Goal: Task Accomplishment & Management: Complete application form

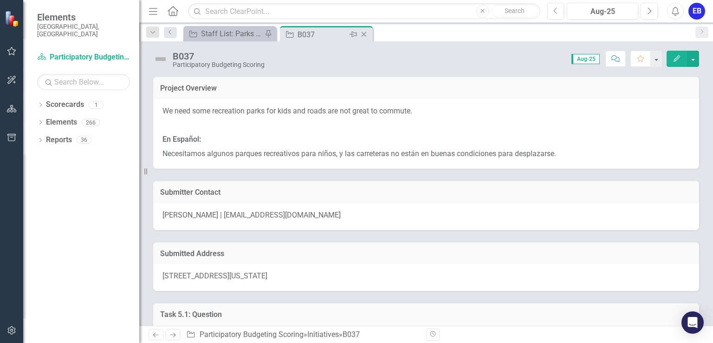
click at [366, 36] on icon "Close" at bounding box center [363, 34] width 9 height 7
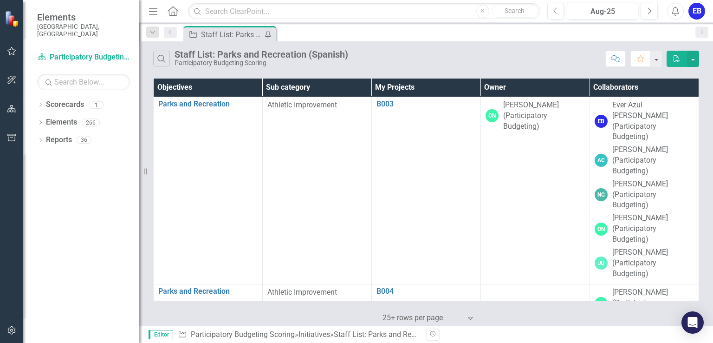
click at [590, 79] on th "Collaborators" at bounding box center [644, 87] width 109 height 18
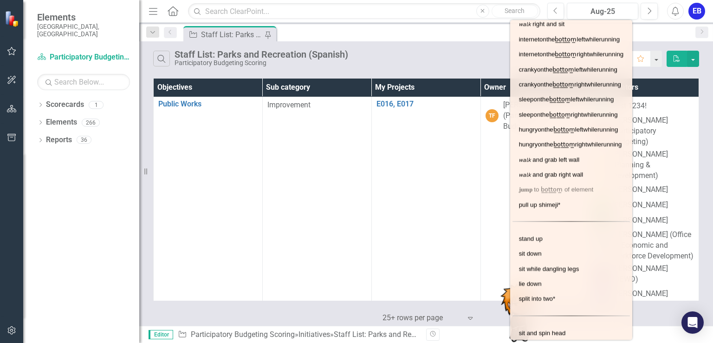
scroll to position [389, 0]
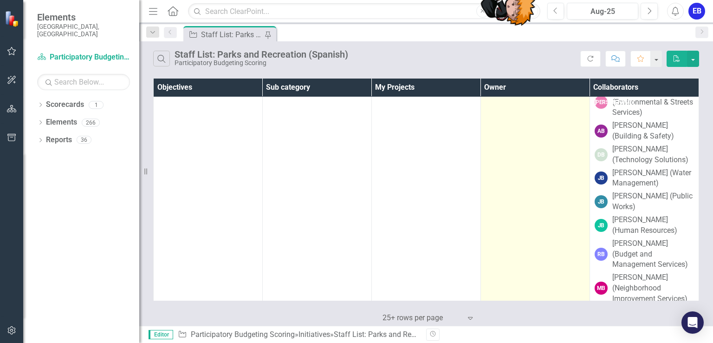
scroll to position [0, 0]
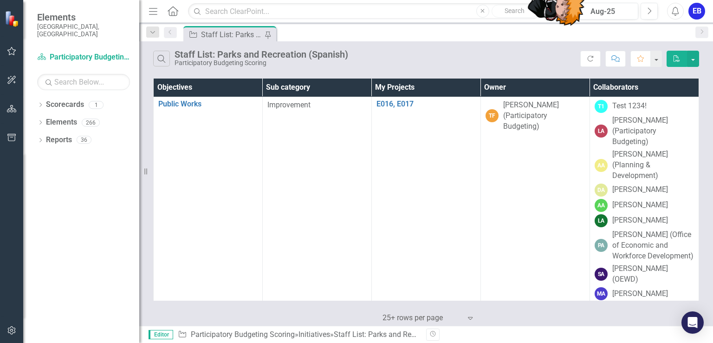
click at [7, 14] on img at bounding box center [13, 18] width 16 height 16
click at [7, 14] on img at bounding box center [13, 19] width 16 height 16
click at [7, 14] on img at bounding box center [13, 18] width 16 height 16
click at [172, 7] on icon at bounding box center [173, 11] width 11 height 10
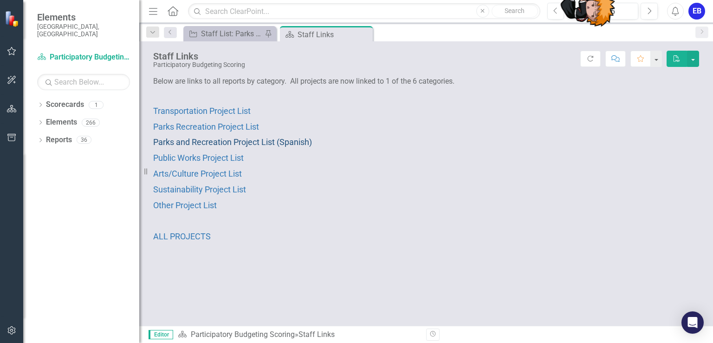
click at [287, 137] on span "Parks and Recreation Project List (Spanish)" at bounding box center [232, 142] width 159 height 10
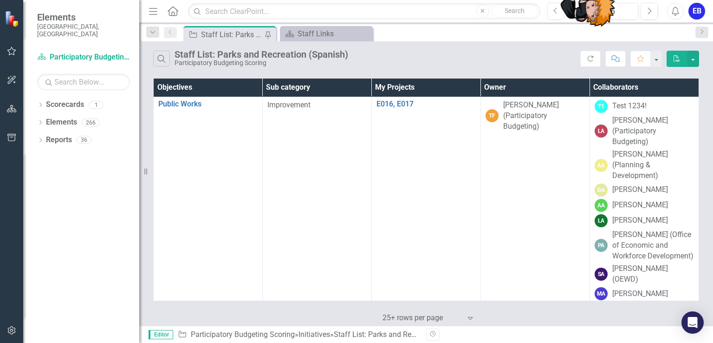
click at [176, 13] on icon "Home" at bounding box center [173, 11] width 12 height 10
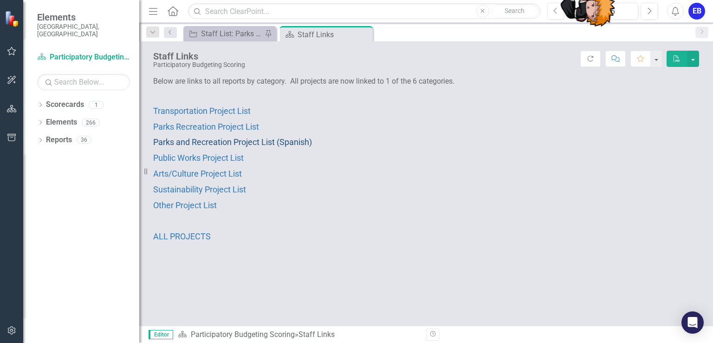
click at [270, 143] on span "Parks and Recreation Project List (Spanish)" at bounding box center [232, 142] width 159 height 10
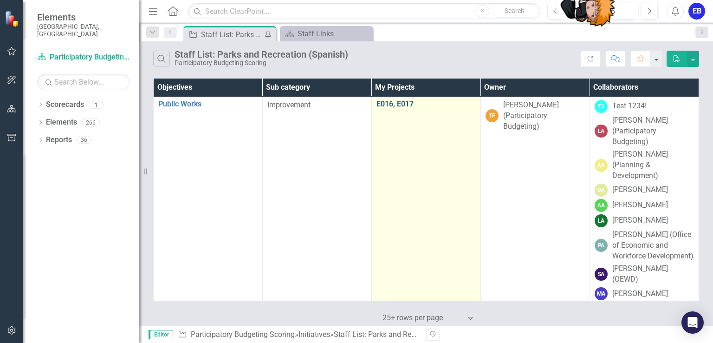
click at [385, 103] on link "E016, E017" at bounding box center [426, 104] width 99 height 8
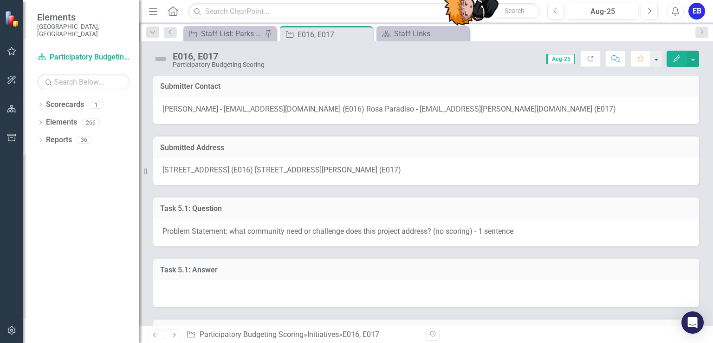
scroll to position [96, 0]
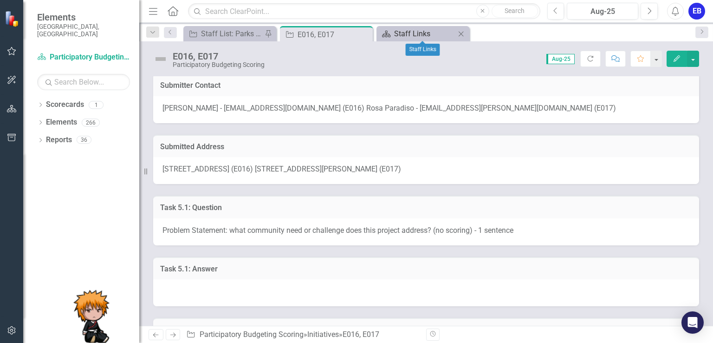
click at [410, 32] on div "Staff Links" at bounding box center [424, 34] width 61 height 12
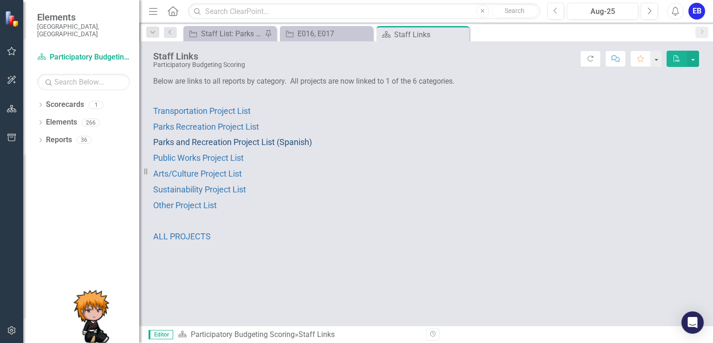
click at [279, 137] on span "Parks and Recreation Project List (Spanish)" at bounding box center [232, 142] width 159 height 10
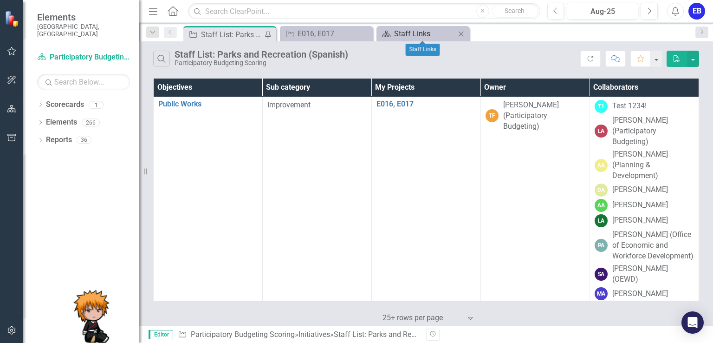
click at [437, 33] on div "Staff Links" at bounding box center [424, 34] width 61 height 12
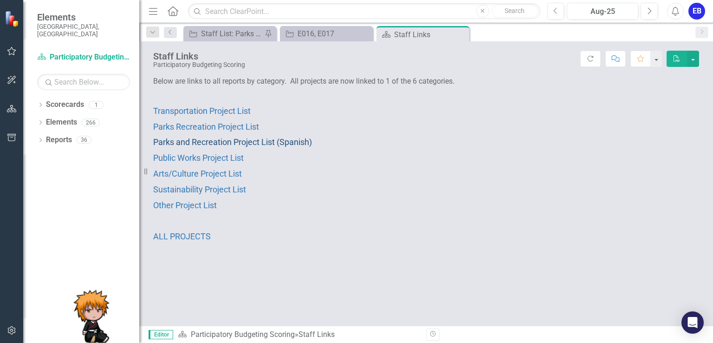
click at [301, 139] on span "Parks and Recreation Project List (Spanish)" at bounding box center [232, 142] width 159 height 10
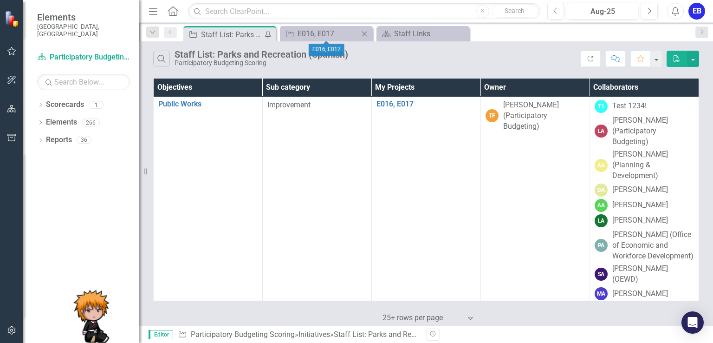
click at [364, 28] on div "Close" at bounding box center [365, 34] width 12 height 12
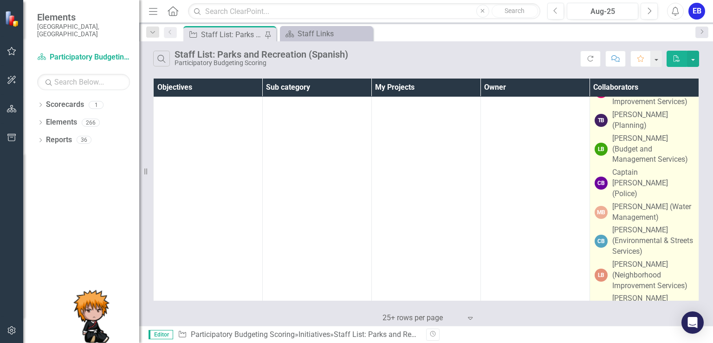
click at [672, 202] on div "[PERSON_NAME] (Water Management)" at bounding box center [654, 212] width 82 height 21
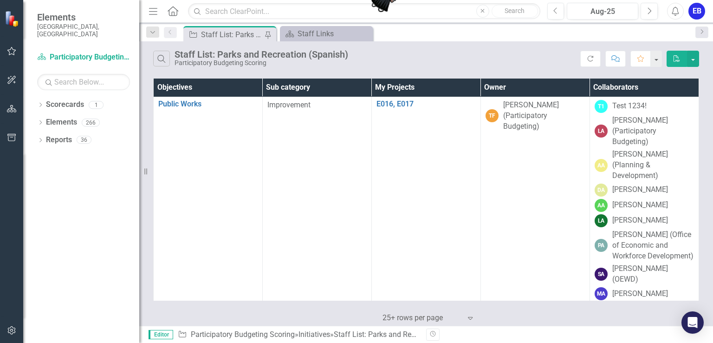
drag, startPoint x: 108, startPoint y: 325, endPoint x: 399, endPoint y: -40, distance: 467.2
click at [399, 0] on html "Elements City of [GEOGRAPHIC_DATA], [GEOGRAPHIC_DATA] Scorecard Participatory B…" at bounding box center [356, 171] width 713 height 343
drag, startPoint x: 713, startPoint y: 108, endPoint x: 455, endPoint y: 137, distance: 259.4
click at [455, 137] on div at bounding box center [480, 148] width 59 height 59
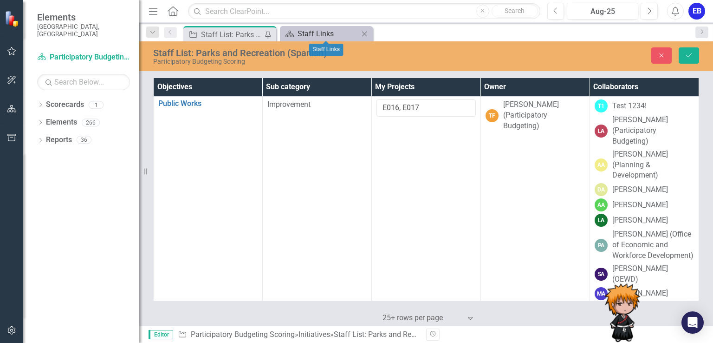
click at [325, 33] on div "Staff Links" at bounding box center [328, 34] width 61 height 12
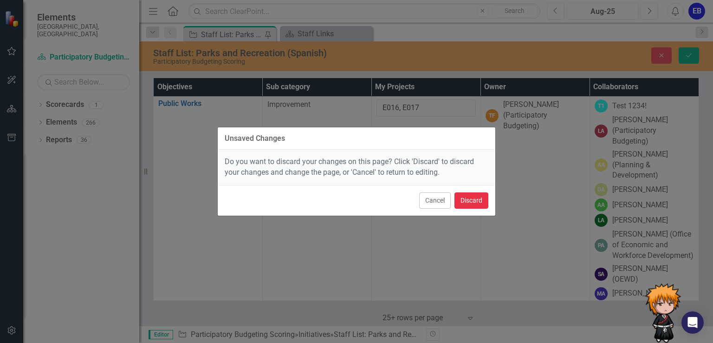
click at [471, 201] on button "Discard" at bounding box center [472, 200] width 34 height 16
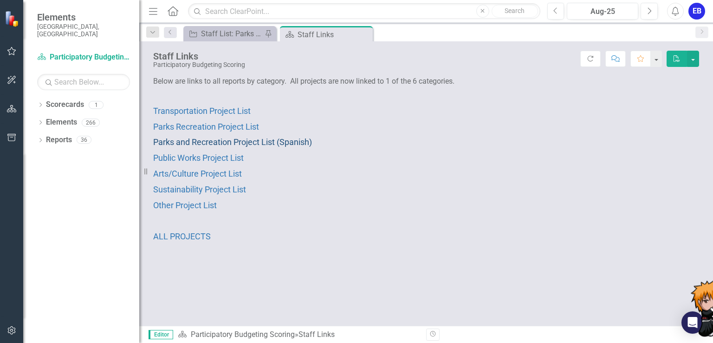
click at [279, 137] on span "Parks and Recreation Project List (Spanish)" at bounding box center [232, 142] width 159 height 10
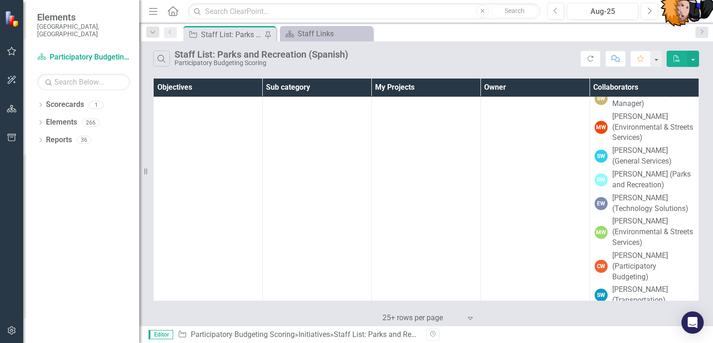
scroll to position [14192, 0]
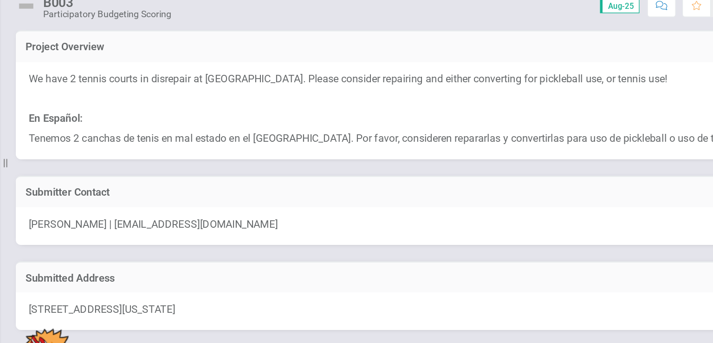
click at [312, 144] on p "En Español:" at bounding box center [427, 139] width 528 height 14
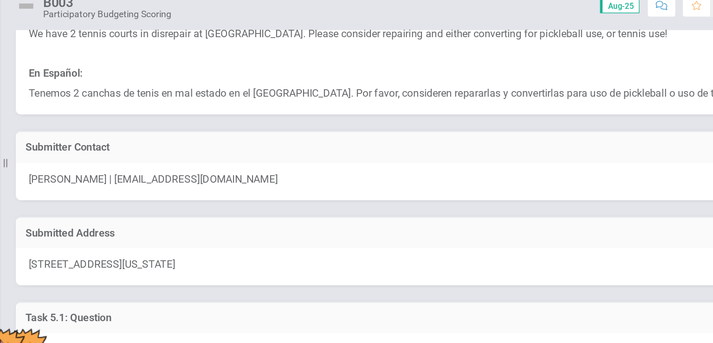
scroll to position [34, 0]
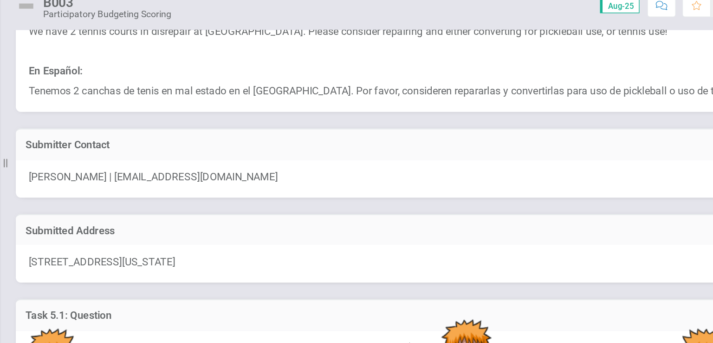
click at [268, 241] on span "[STREET_ADDRESS][US_STATE]" at bounding box center [215, 241] width 105 height 9
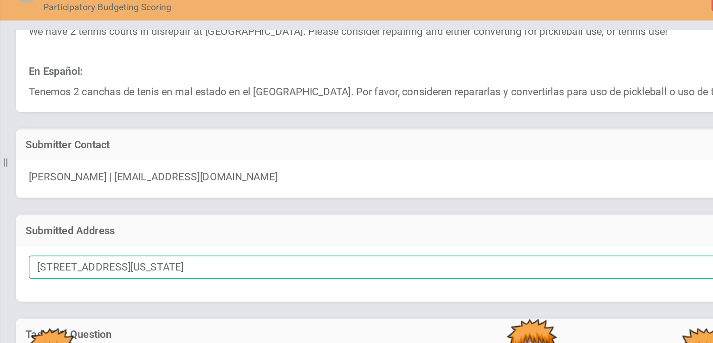
click at [237, 246] on input "[STREET_ADDRESS][US_STATE]" at bounding box center [427, 246] width 528 height 17
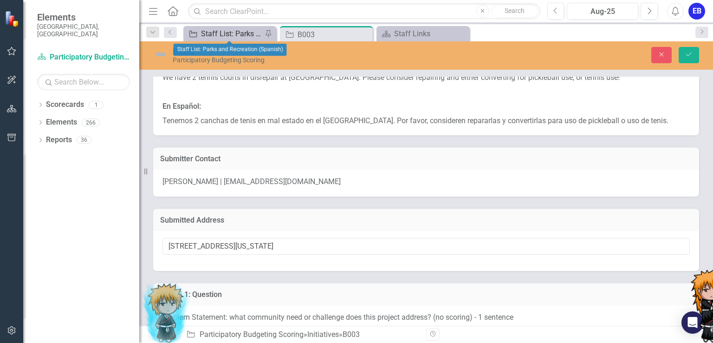
click at [234, 36] on div "Staff List: Parks and Recreation (Spanish)" at bounding box center [231, 34] width 61 height 12
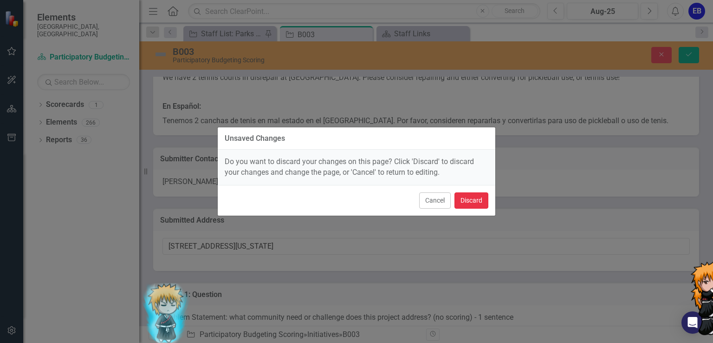
click at [471, 203] on button "Discard" at bounding box center [472, 200] width 34 height 16
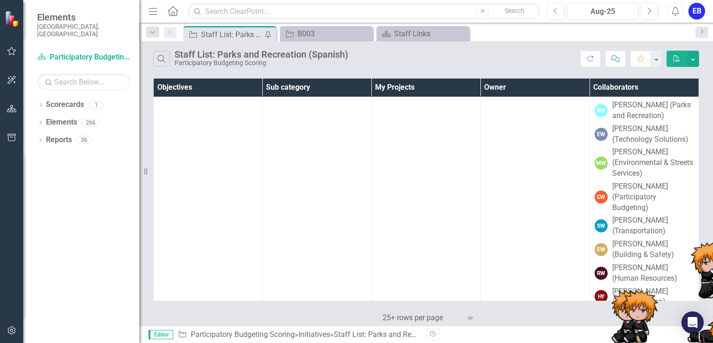
scroll to position [14266, 0]
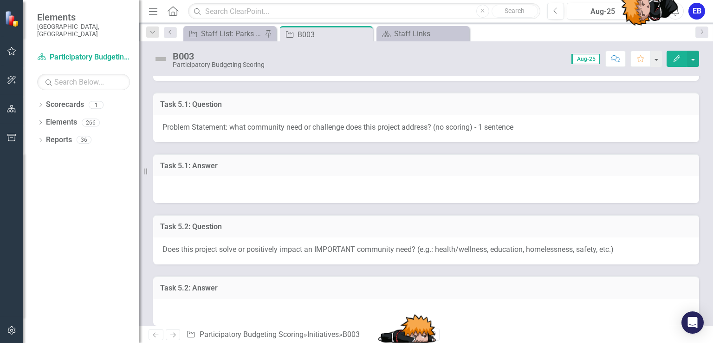
scroll to position [210, 0]
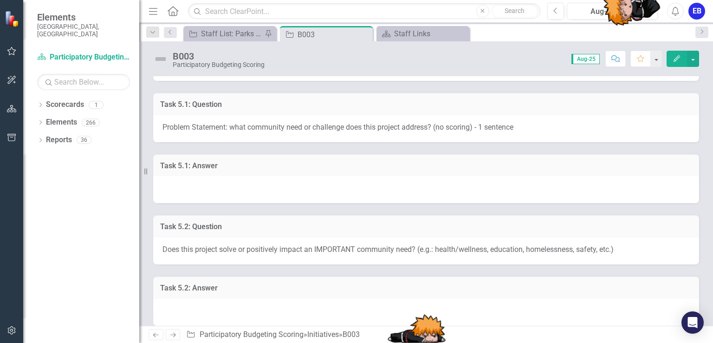
click at [246, 193] on div at bounding box center [426, 189] width 546 height 27
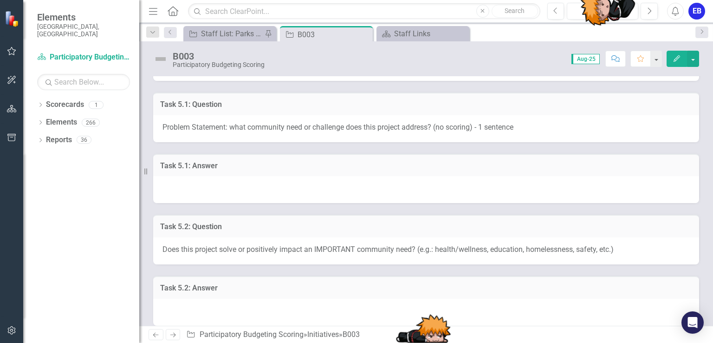
click at [208, 181] on div at bounding box center [426, 189] width 546 height 27
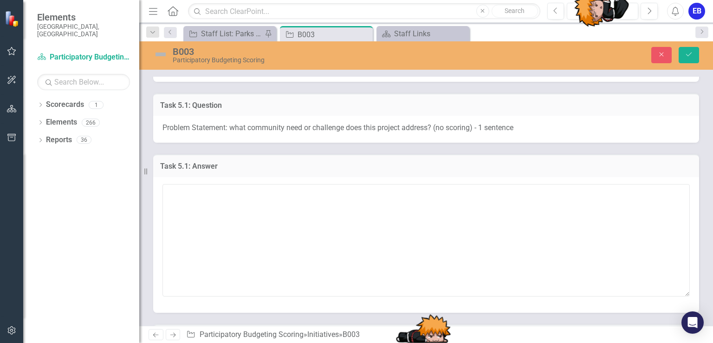
click at [208, 181] on div at bounding box center [426, 245] width 546 height 136
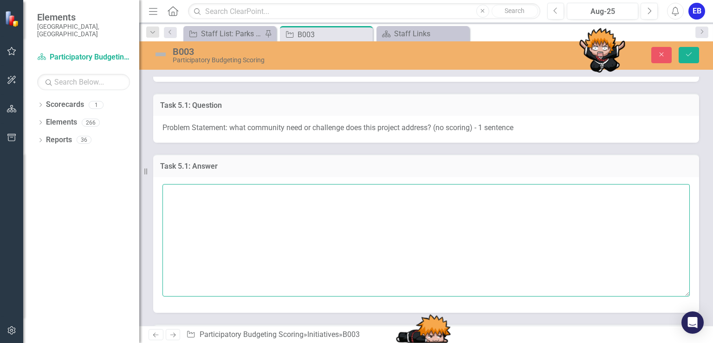
click at [215, 203] on textarea at bounding box center [427, 240] width 528 height 112
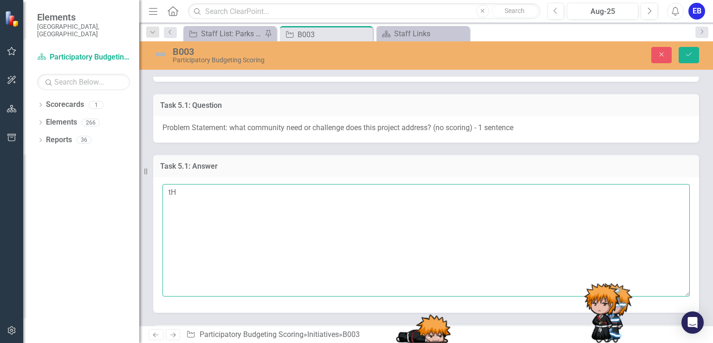
type textarea "t"
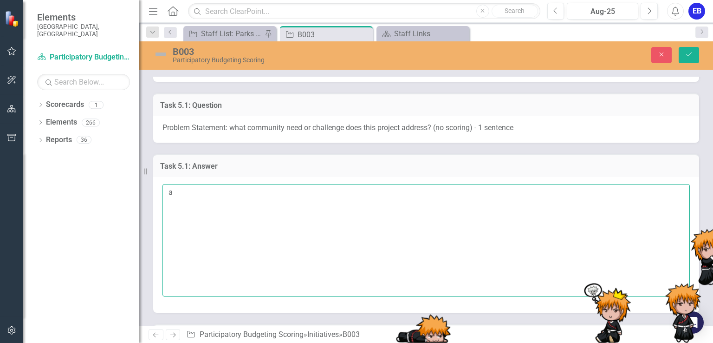
type textarea "a"
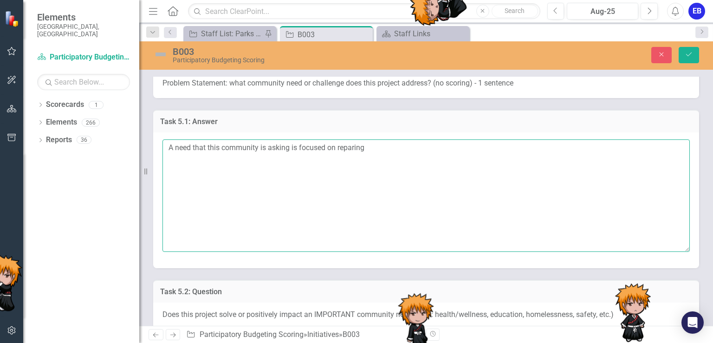
scroll to position [247, 0]
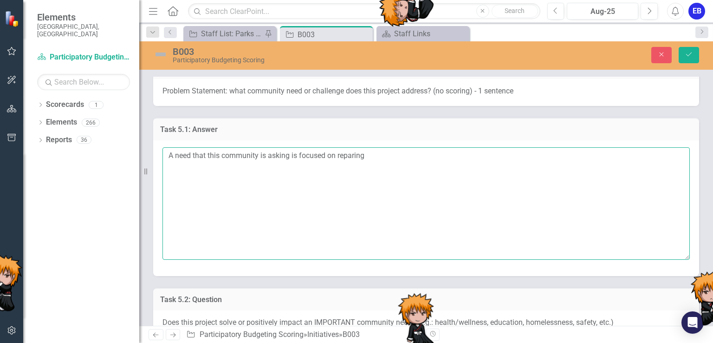
drag, startPoint x: 355, startPoint y: 157, endPoint x: 339, endPoint y: 156, distance: 15.8
click at [339, 156] on textarea "A need that this community is asking is focused on reparing" at bounding box center [427, 203] width 528 height 112
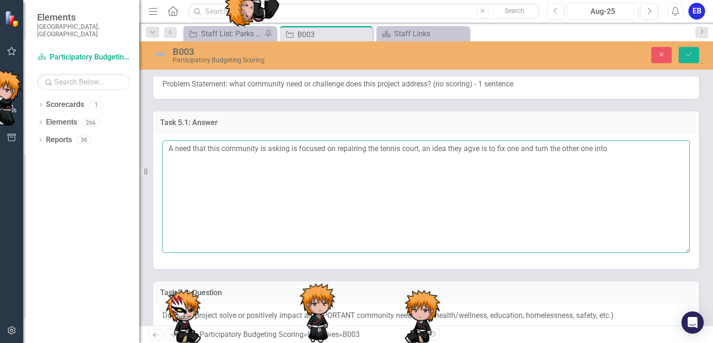
scroll to position [253, 0]
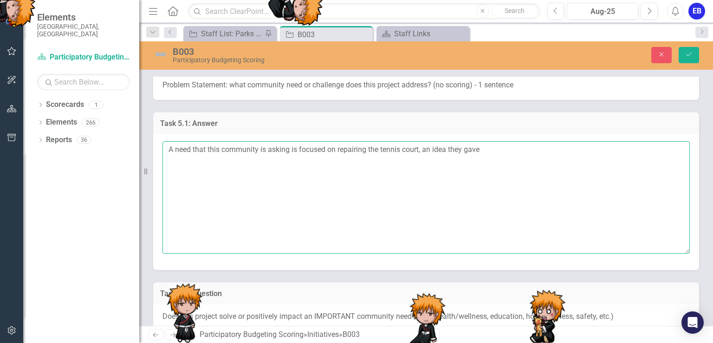
click at [494, 152] on textarea "A need that this community is asking is focused on repairing the tennis court, …" at bounding box center [427, 197] width 528 height 112
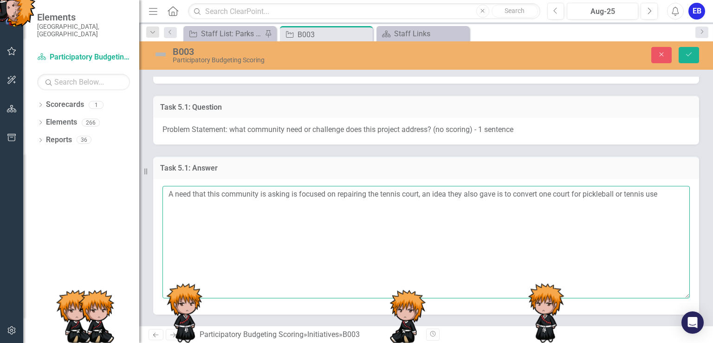
scroll to position [226, 0]
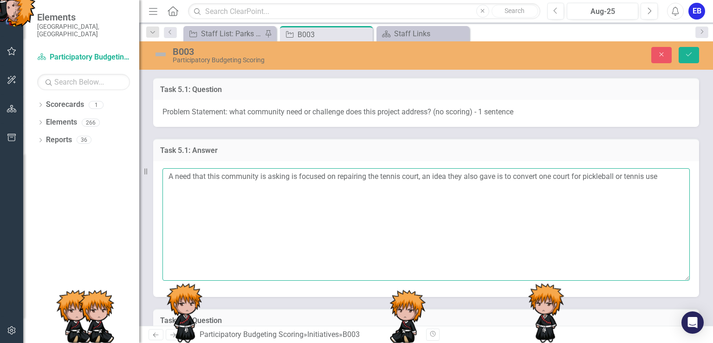
click at [417, 173] on textarea "A need that this community is asking is focused on repairing the tennis court, …" at bounding box center [427, 224] width 528 height 112
click at [590, 176] on textarea "A need that this community is asking is focused on repairing the tennis courts,…" at bounding box center [427, 224] width 528 height 112
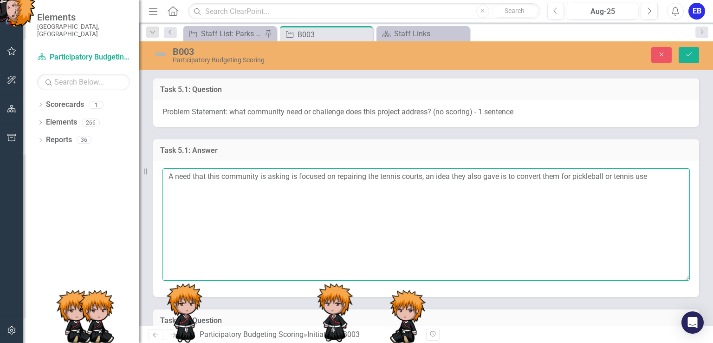
click at [665, 180] on textarea "A need that this community is asking is focused on repairing the tennis courts,…" at bounding box center [427, 224] width 528 height 112
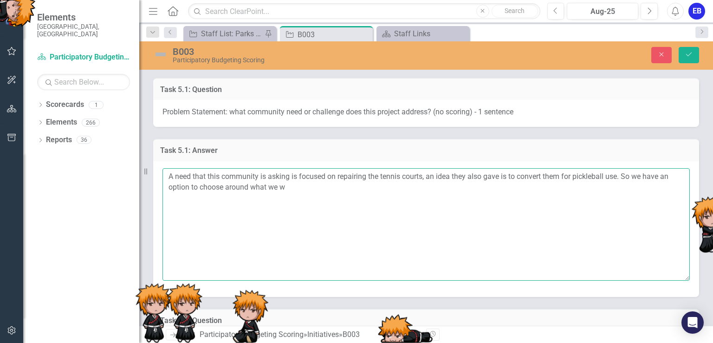
click at [314, 188] on textarea "A need that this community is asking is focused on repairing the tennis courts,…" at bounding box center [427, 224] width 528 height 112
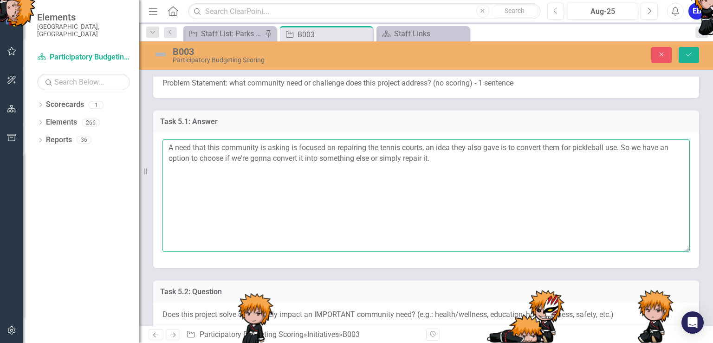
scroll to position [255, 0]
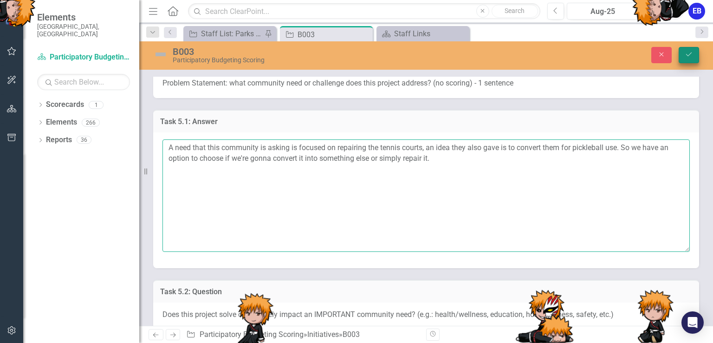
type textarea "A need that this community is asking is focused on repairing the tennis courts,…"
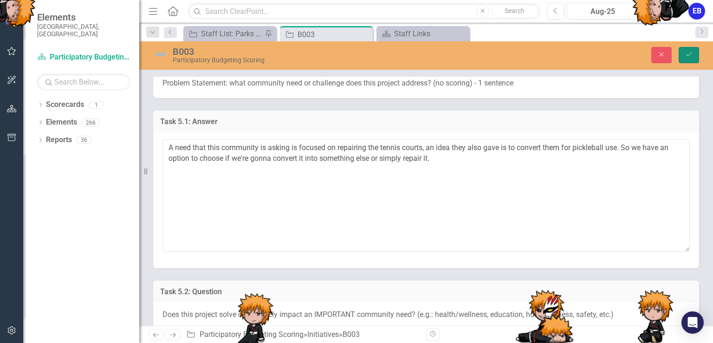
click at [694, 52] on button "Save" at bounding box center [689, 55] width 20 height 16
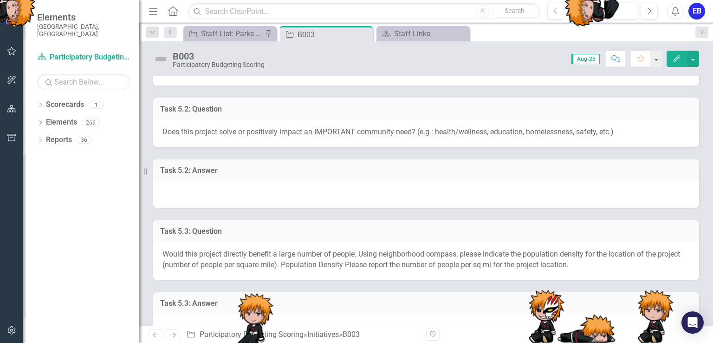
scroll to position [339, 0]
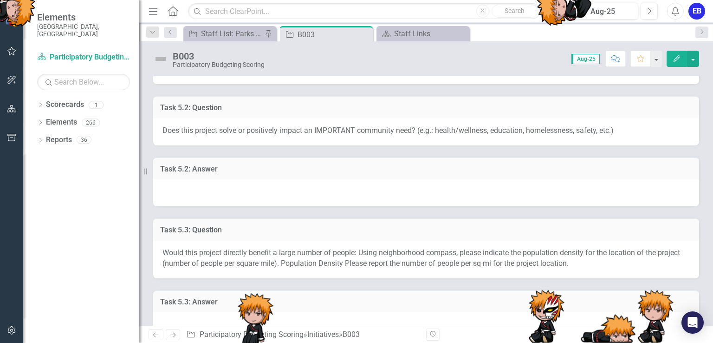
click at [286, 183] on div at bounding box center [426, 192] width 546 height 27
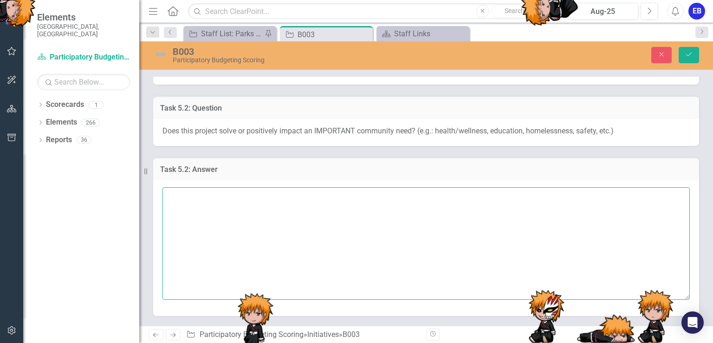
click at [263, 221] on textarea at bounding box center [427, 243] width 528 height 112
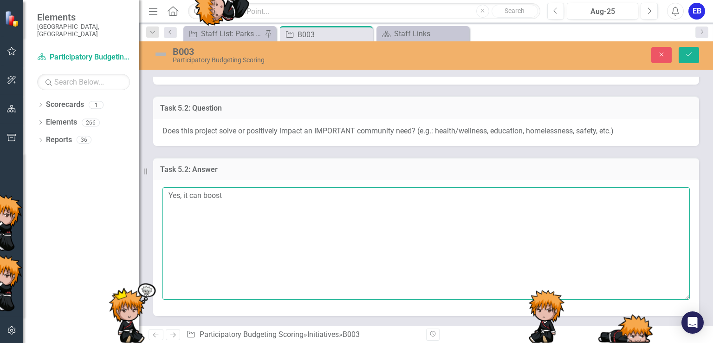
type textarea "Yes, it can boost"
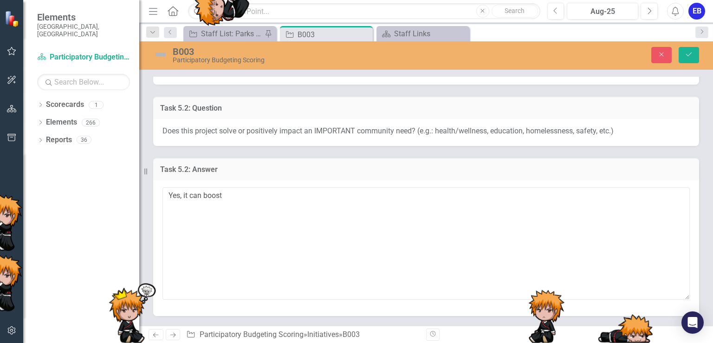
click at [217, 33] on div at bounding box center [223, 7] width 59 height 59
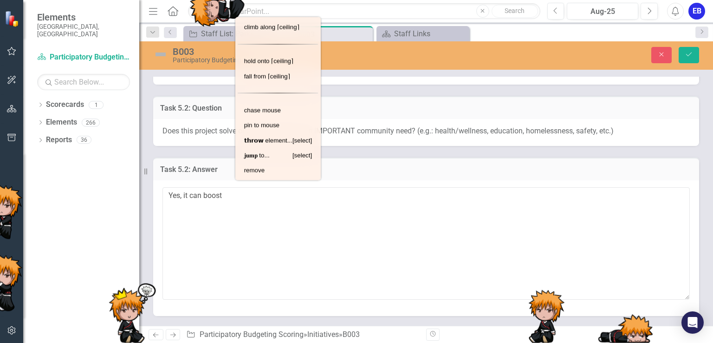
click at [217, 33] on div at bounding box center [218, 7] width 59 height 59
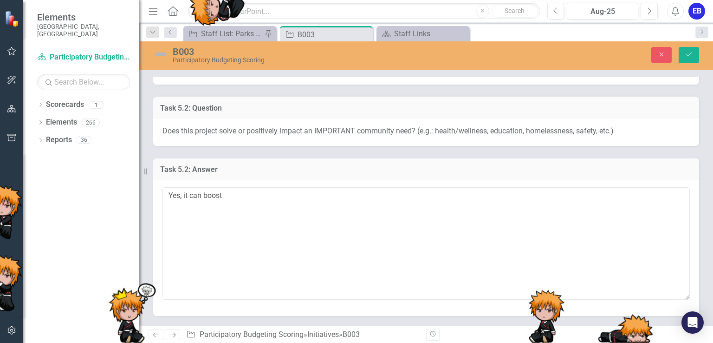
click at [217, 33] on div at bounding box center [218, 7] width 59 height 59
click at [217, 33] on div at bounding box center [217, 7] width 59 height 59
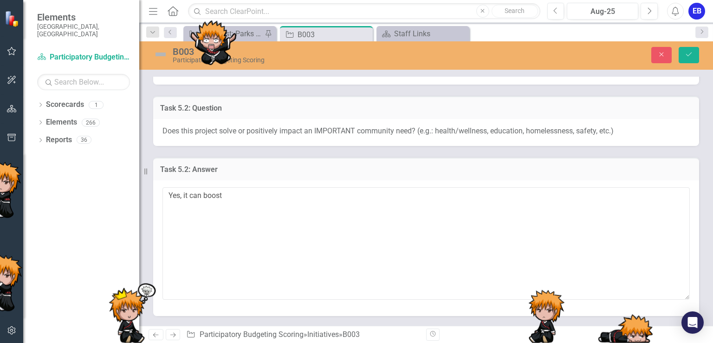
click at [257, 158] on div "Task 5.2: Answer" at bounding box center [426, 168] width 546 height 23
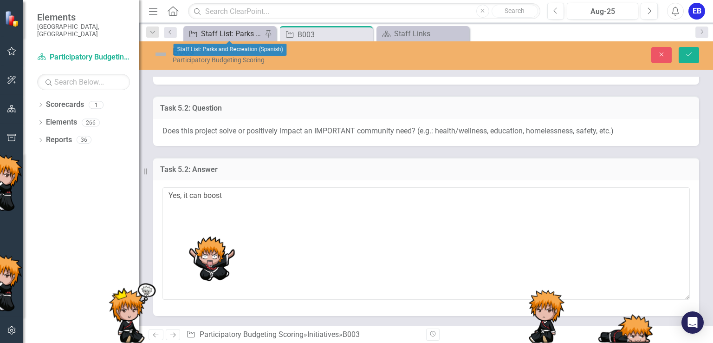
click at [217, 28] on div "Staff List: Parks and Recreation (Spanish)" at bounding box center [231, 34] width 61 height 12
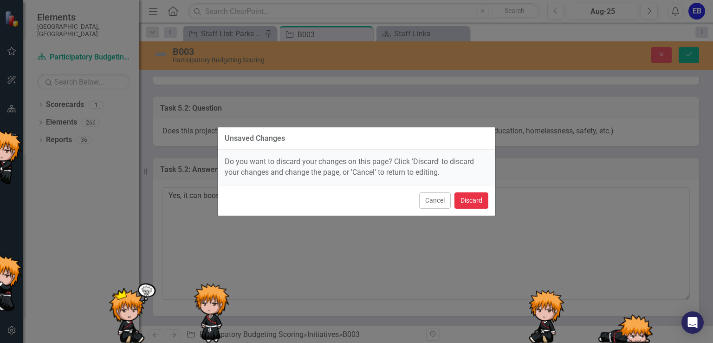
click at [475, 193] on button "Discard" at bounding box center [472, 200] width 34 height 16
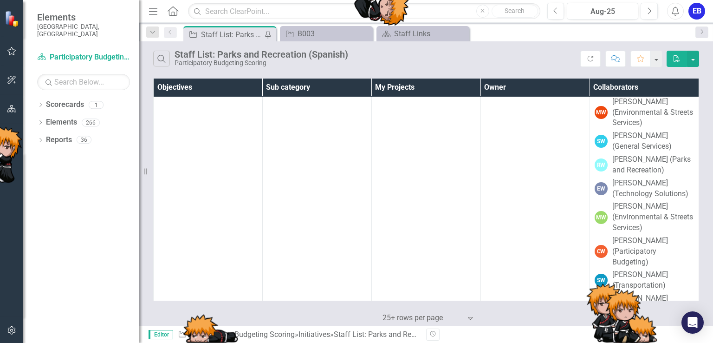
scroll to position [14210, 0]
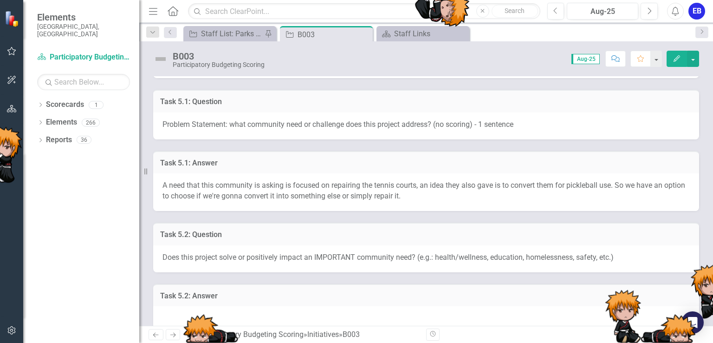
scroll to position [222, 0]
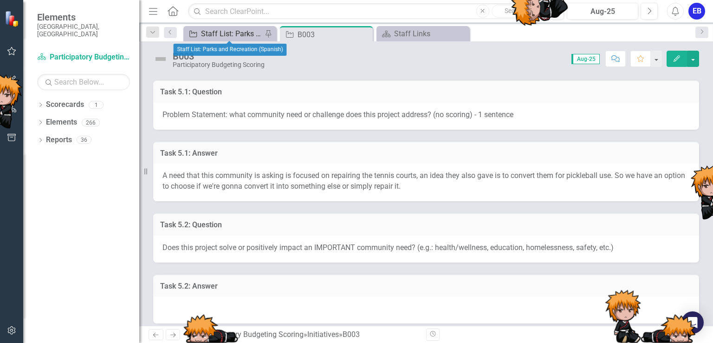
click at [248, 33] on div "Staff List: Parks and Recreation (Spanish)" at bounding box center [231, 34] width 61 height 12
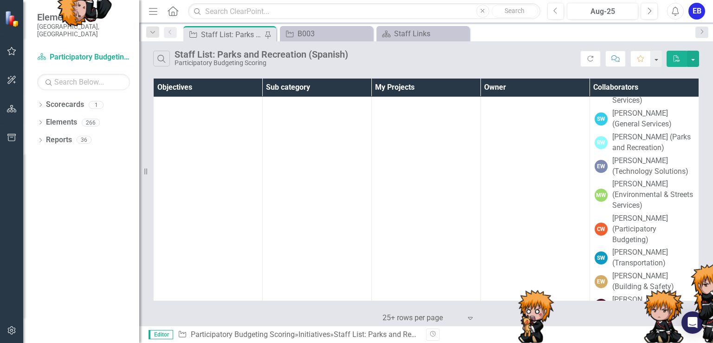
scroll to position [14222, 0]
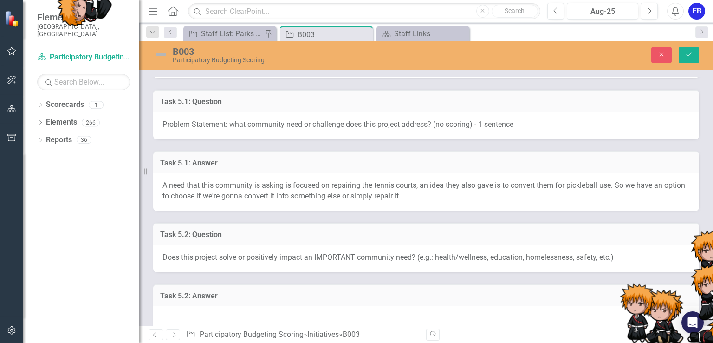
scroll to position [373, 0]
click at [430, 199] on div "A need that this community is asking is focused on repairing the tennis courts,…" at bounding box center [426, 193] width 546 height 38
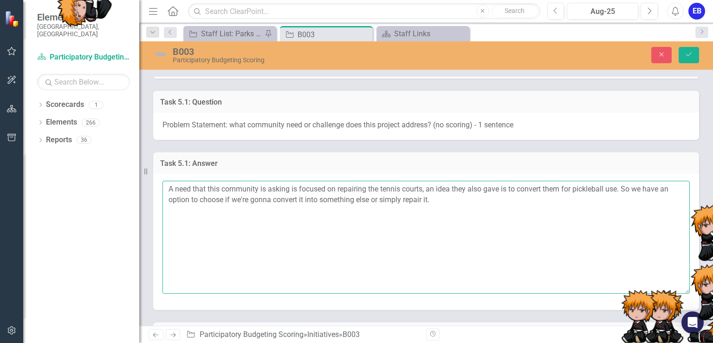
click at [438, 207] on textarea "A need that this community is asking is focused on repairing the tennis courts,…" at bounding box center [427, 237] width 528 height 112
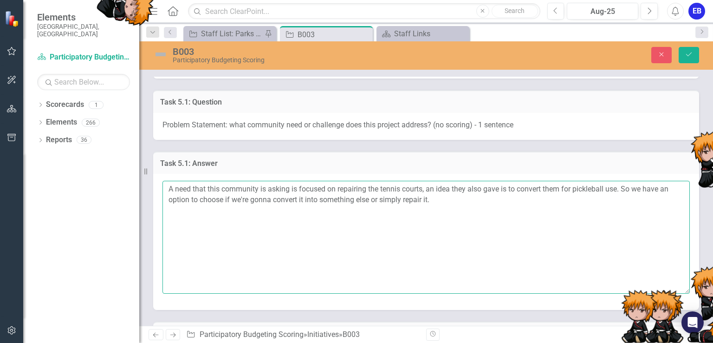
click at [535, 229] on textarea "A need that this community is asking is focused on repairing the tennis courts,…" at bounding box center [427, 237] width 528 height 112
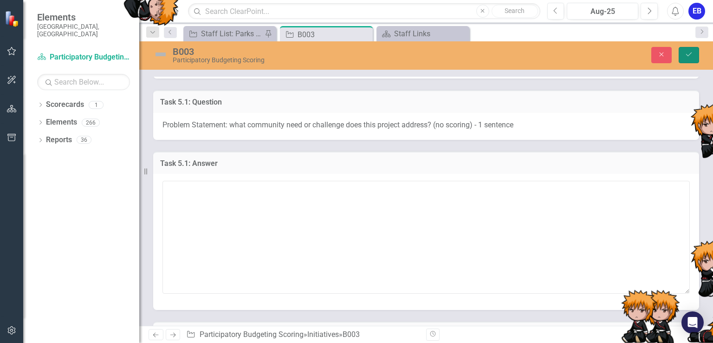
click at [687, 60] on button "Save" at bounding box center [689, 55] width 20 height 16
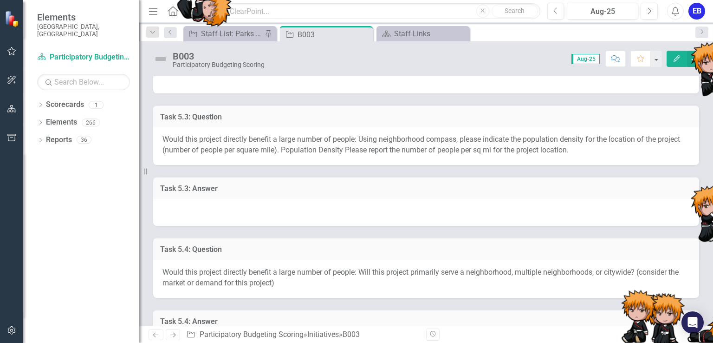
scroll to position [444, 0]
